Goal: Go to known website: Access a specific website the user already knows

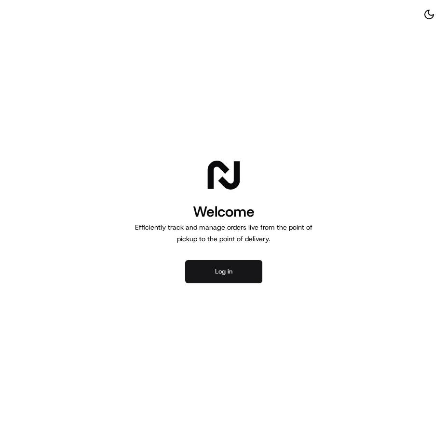
click at [245, 266] on button "Log in" at bounding box center [223, 271] width 77 height 23
